Goal: Information Seeking & Learning: Learn about a topic

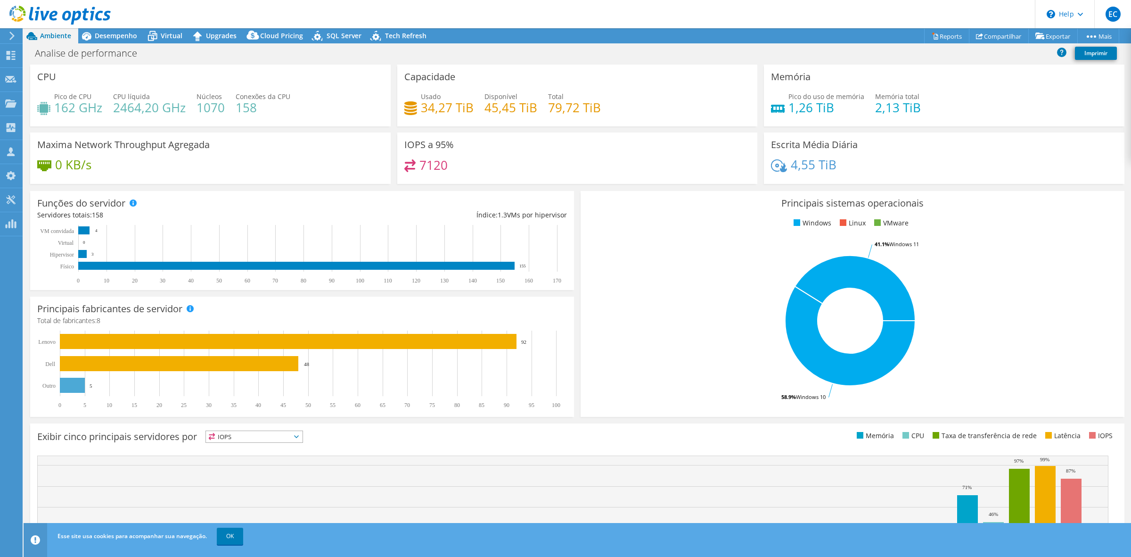
select select "USD"
click at [110, 33] on span "Desempenho" at bounding box center [116, 35] width 42 height 9
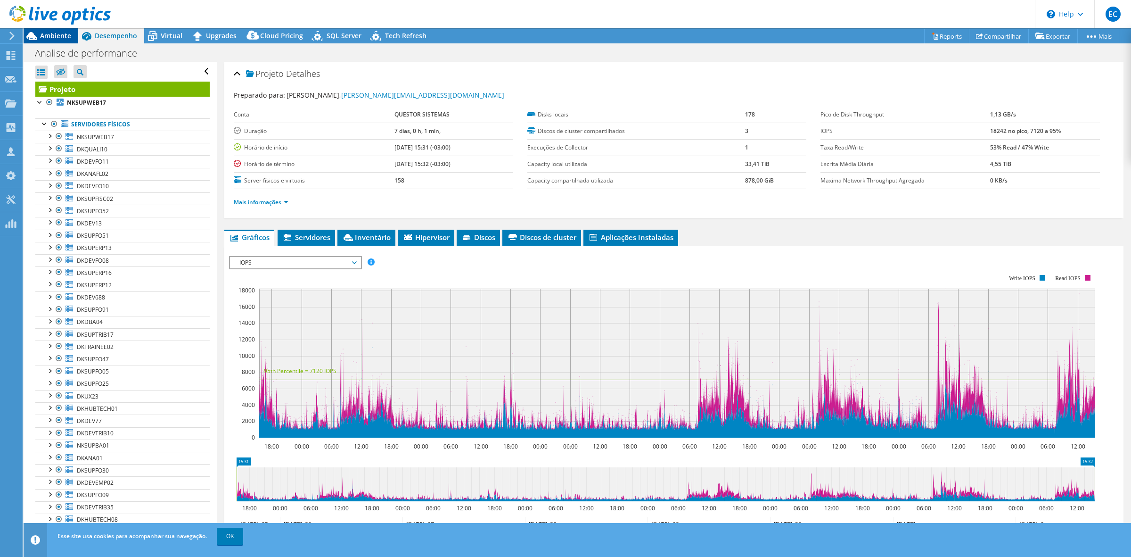
click at [55, 37] on span "Ambiente" at bounding box center [55, 35] width 31 height 9
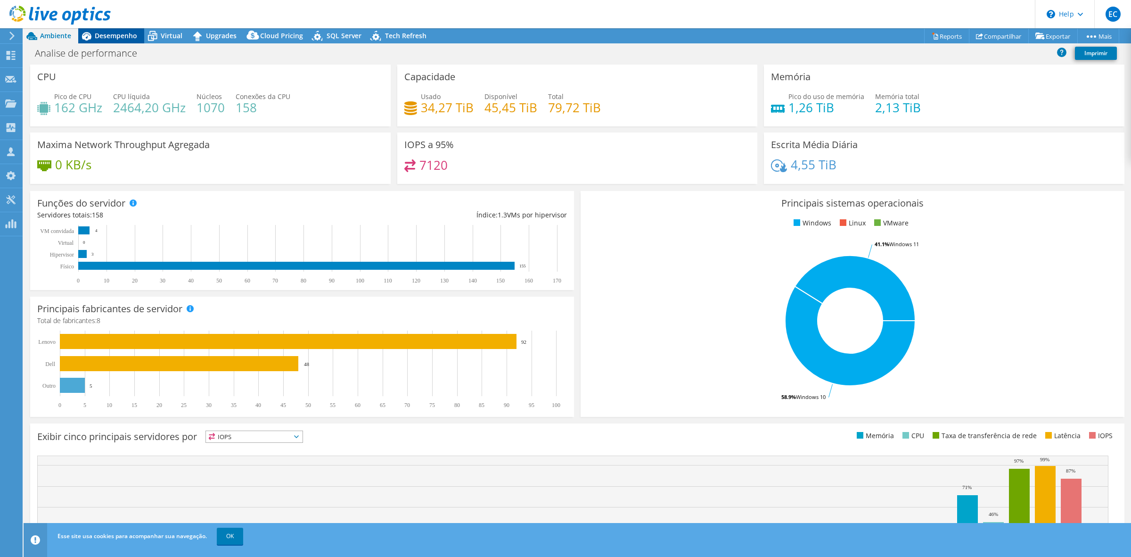
click at [118, 37] on span "Desempenho" at bounding box center [116, 35] width 42 height 9
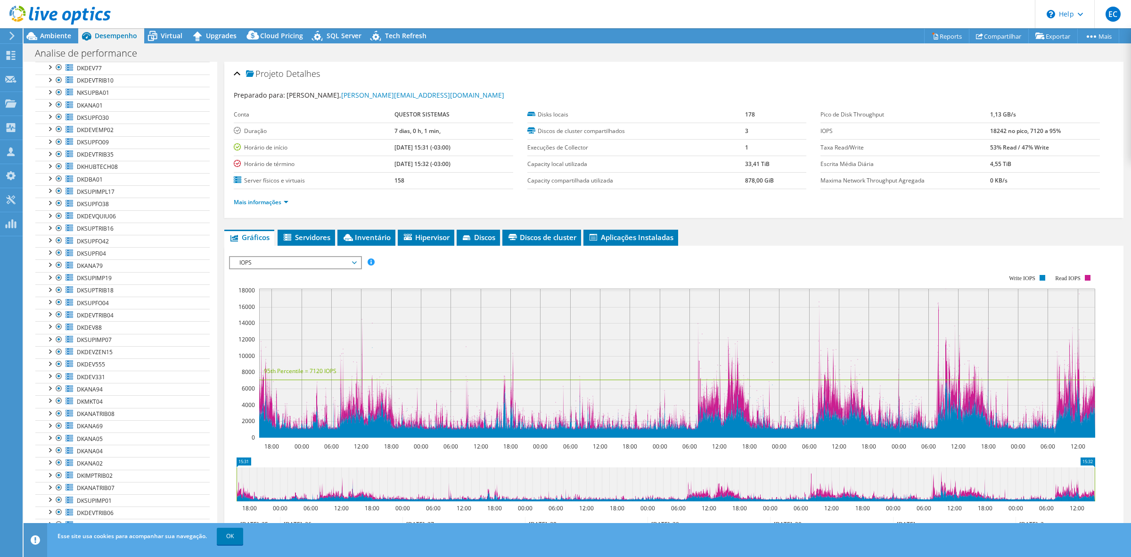
scroll to position [353, 0]
click at [105, 379] on link "DKDEV331" at bounding box center [122, 375] width 174 height 12
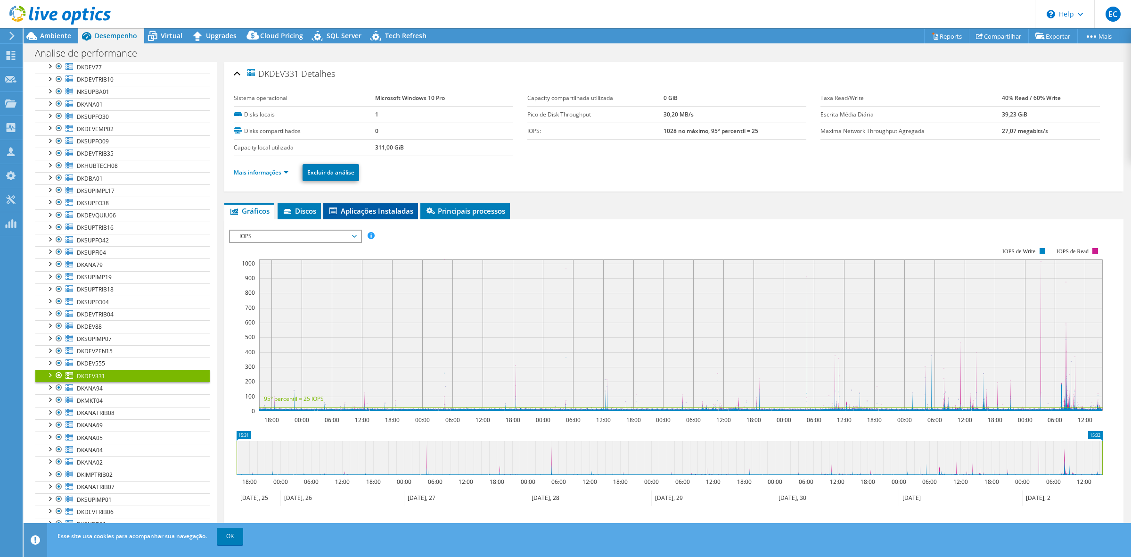
click at [393, 213] on span "Aplicações Instaladas" at bounding box center [370, 210] width 85 height 9
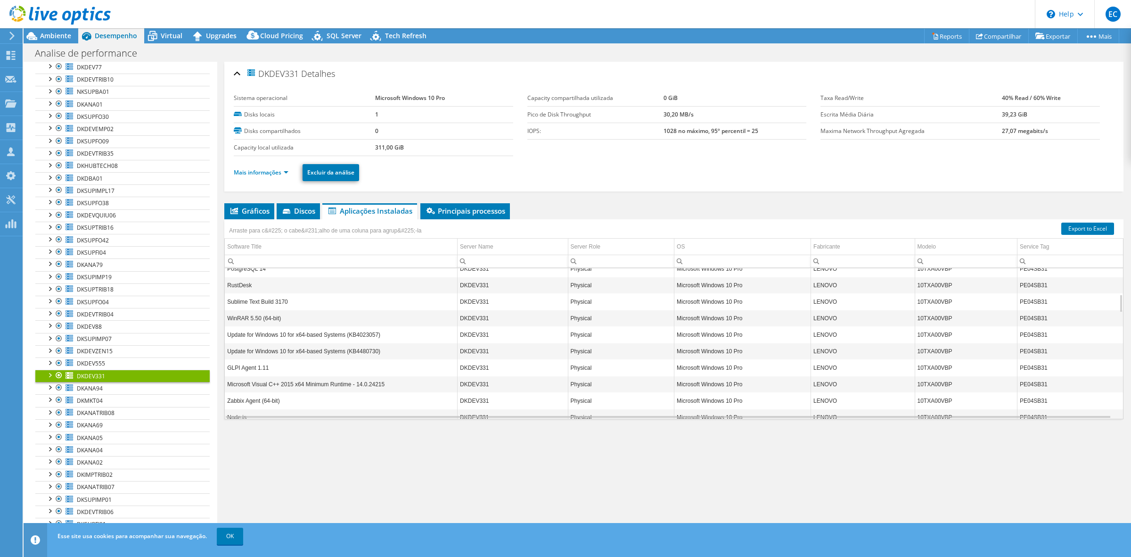
scroll to position [210, 0]
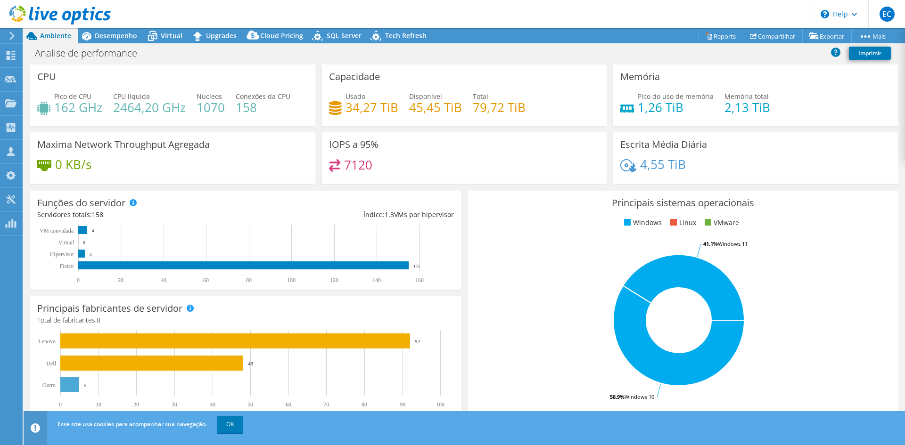
select select "USD"
